Goal: Find contact information

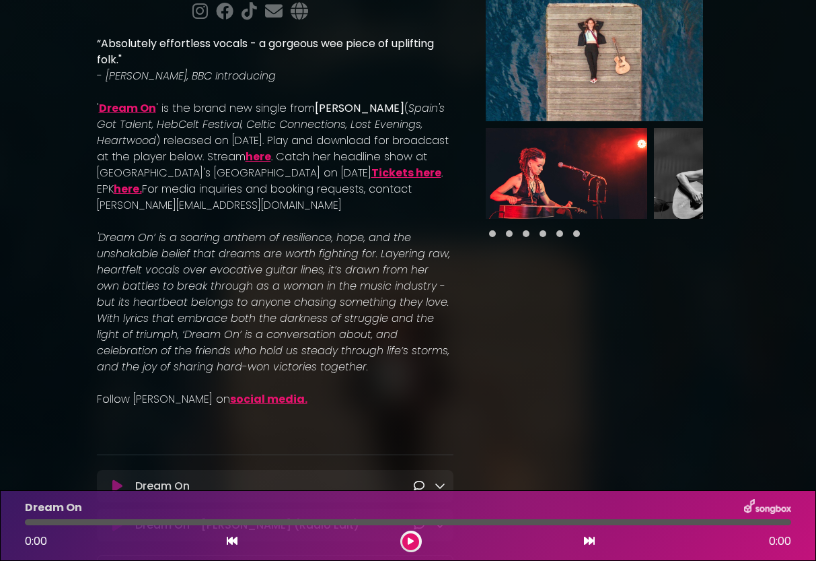
scroll to position [153, 0]
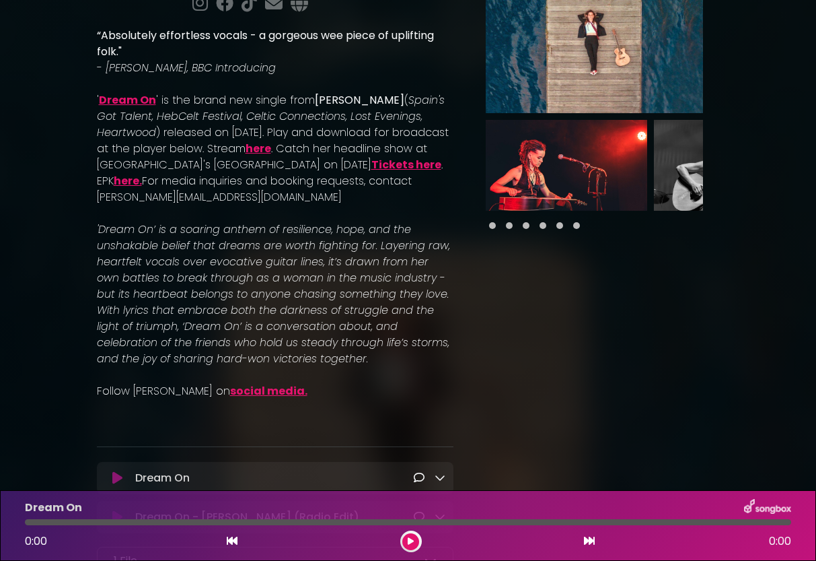
click at [142, 173] on link "here." at bounding box center [128, 180] width 28 height 15
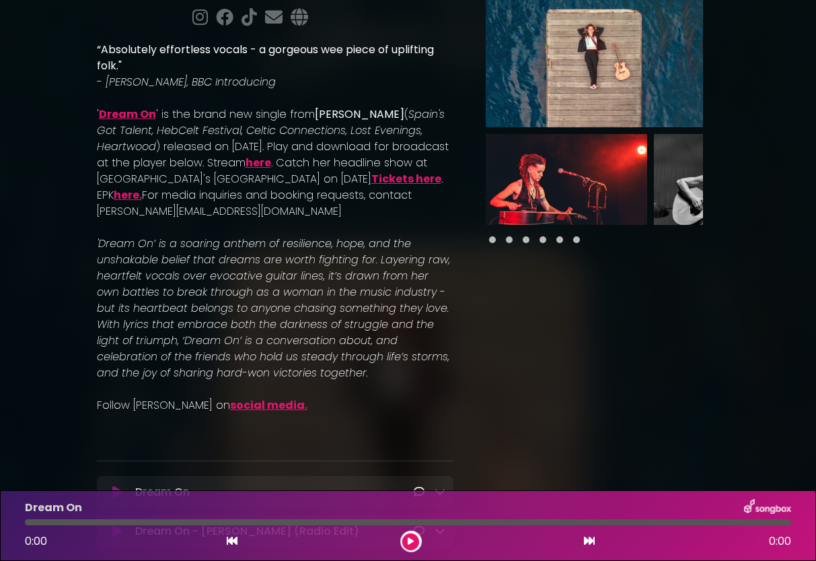
scroll to position [134, 0]
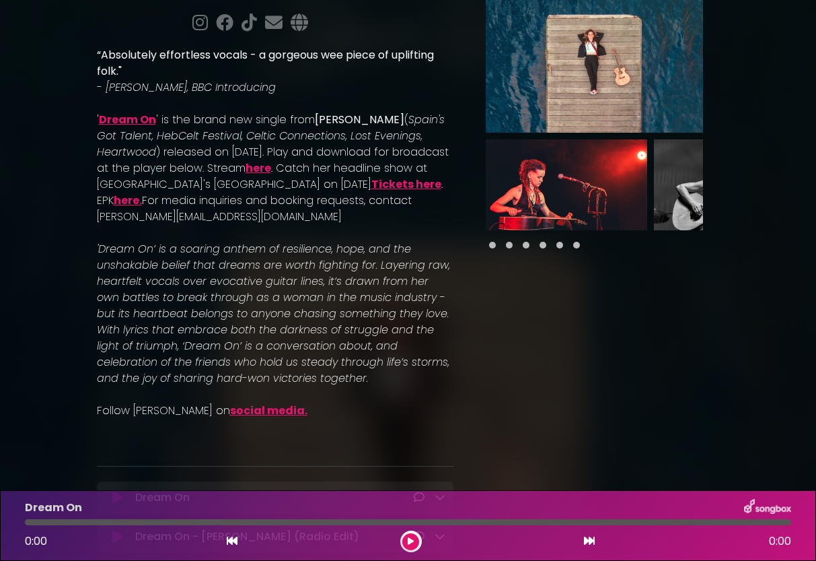
click at [287, 86] on p "- [PERSON_NAME], BBC Introducing" at bounding box center [275, 87] width 357 height 16
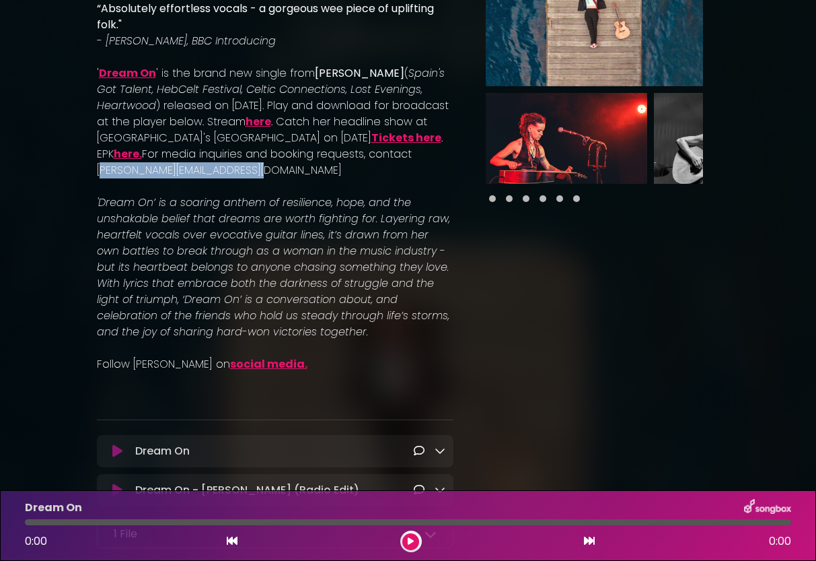
scroll to position [182, 0]
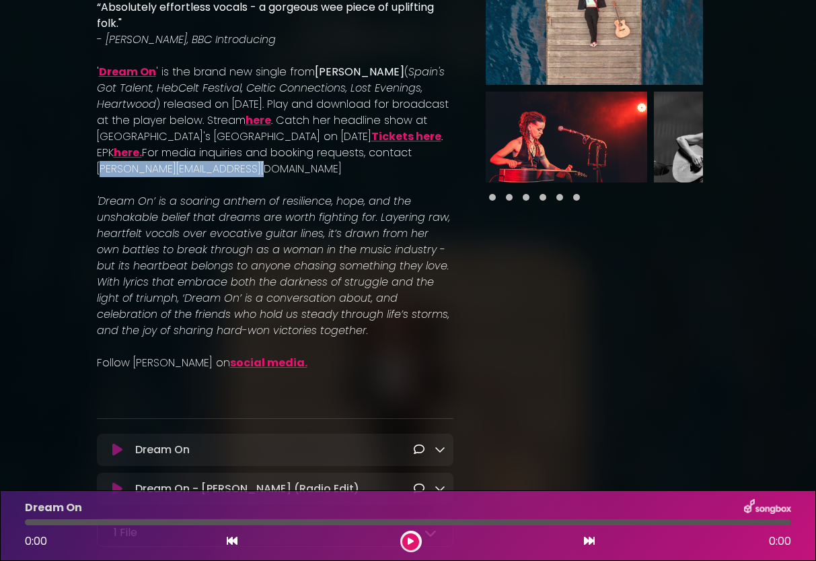
drag, startPoint x: 269, startPoint y: 165, endPoint x: 93, endPoint y: 172, distance: 176.5
click at [97, 172] on p "' Dream On ' is the brand new single from Laura Silverstone ( Spain's Got Talen…" at bounding box center [275, 120] width 357 height 113
copy p "shaun@goodstuffinbetween.com"
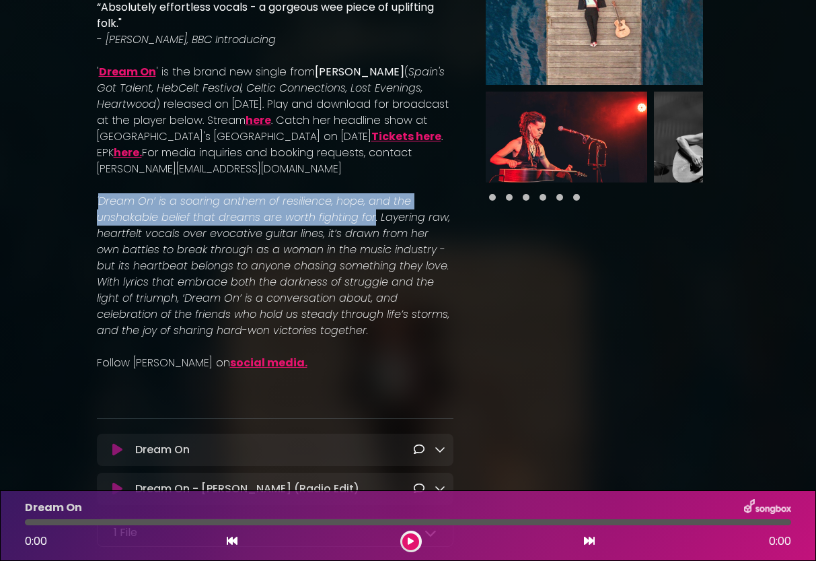
drag, startPoint x: 368, startPoint y: 215, endPoint x: 97, endPoint y: 198, distance: 271.8
click at [97, 200] on em "'Dream On’ is a soaring anthem of resilience, hope, and the unshakable belief t…" at bounding box center [273, 265] width 353 height 145
copy em "Dream On’ is a soaring anthem of resilience, hope, and the unshakable belief th…"
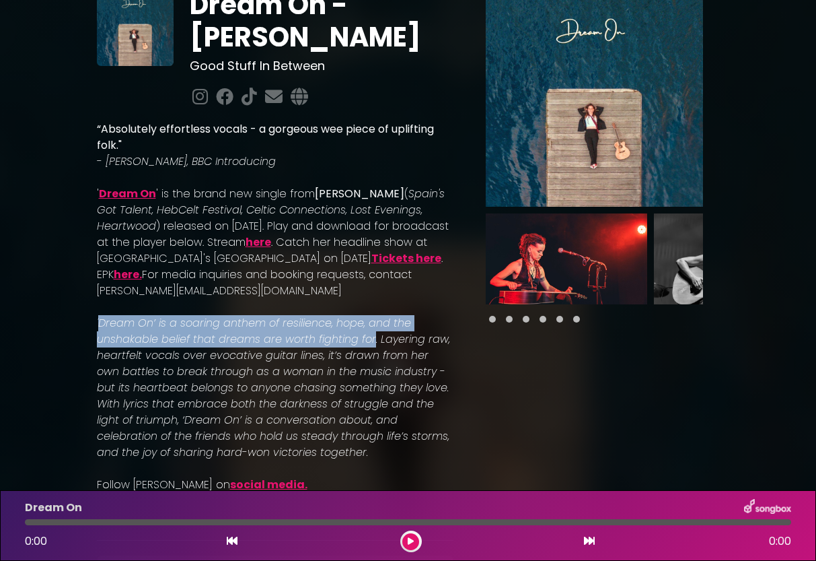
scroll to position [0, 0]
